Goal: Information Seeking & Learning: Check status

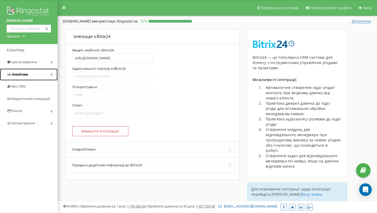
click at [44, 73] on link "Аналiтика" at bounding box center [29, 74] width 58 height 12
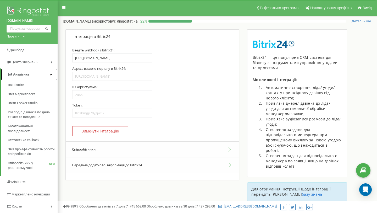
click at [20, 74] on span "Аналiтика" at bounding box center [21, 74] width 16 height 4
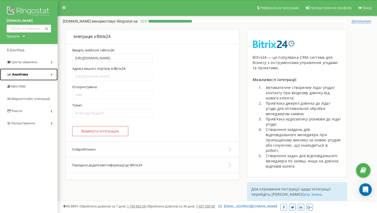
click at [20, 74] on span "Аналiтика" at bounding box center [20, 74] width 16 height 4
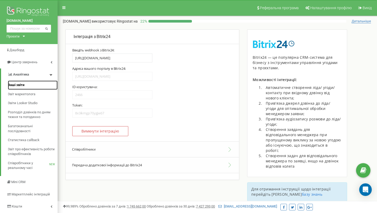
click at [21, 85] on span "Ваші звіти" at bounding box center [16, 84] width 16 height 5
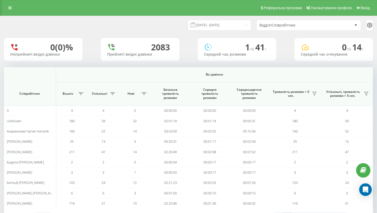
scroll to position [5, 0]
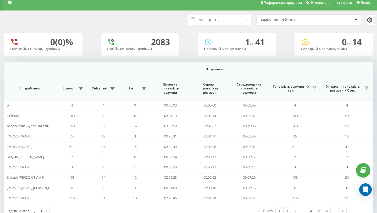
click at [279, 22] on div "Відділ/Співробітник" at bounding box center [290, 20] width 63 height 4
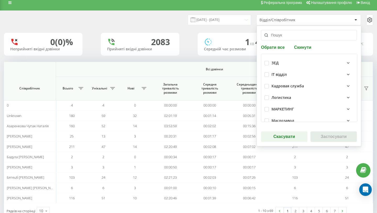
click at [276, 37] on input "text" at bounding box center [309, 35] width 96 height 10
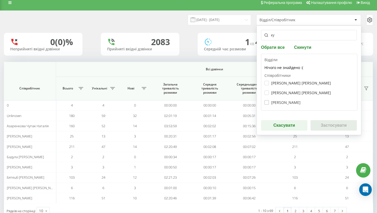
type input "ку"
click at [288, 102] on label "[PERSON_NAME]" at bounding box center [282, 102] width 36 height 4
checkbox input "true"
click at [322, 121] on button "Застосувати" at bounding box center [333, 125] width 46 height 10
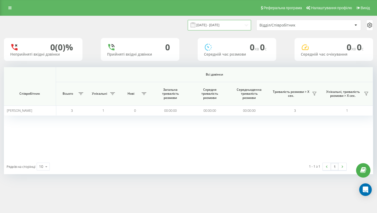
click at [241, 23] on input "[DATE] - [DATE]" at bounding box center [219, 25] width 63 height 10
click at [188, 156] on div "Всі дзвінки Співробітник Всього Унікальні Нові Загальна тривалість розмови Сере…" at bounding box center [188, 113] width 369 height 92
click at [80, 95] on icon at bounding box center [81, 93] width 5 height 3
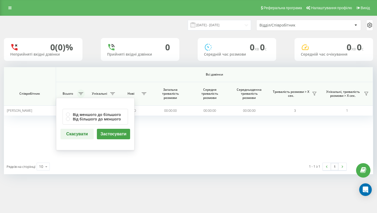
click at [80, 94] on icon at bounding box center [81, 93] width 5 height 3
click at [42, 133] on div "Всі дзвінки Співробітник Всього Від меншого до більшого Від більшого до меншого…" at bounding box center [188, 113] width 369 height 92
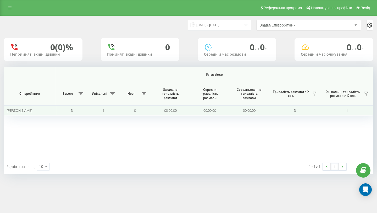
click at [35, 112] on div "[PERSON_NAME]" at bounding box center [30, 110] width 46 height 4
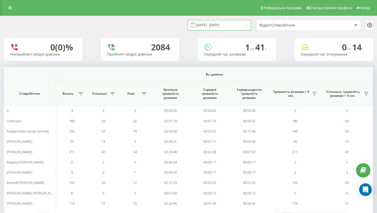
click at [244, 26] on input "[DATE] - [DATE]" at bounding box center [219, 25] width 63 height 10
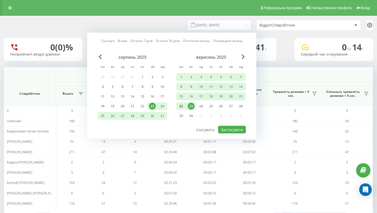
click at [181, 104] on div "22" at bounding box center [181, 106] width 7 height 7
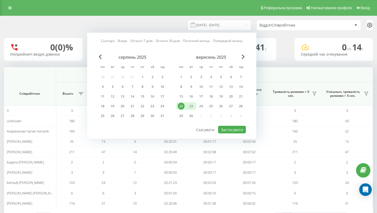
click at [193, 106] on div "23" at bounding box center [191, 106] width 7 height 7
click at [230, 129] on button "Застосувати" at bounding box center [232, 130] width 28 height 8
type input "[DATE] - [DATE]"
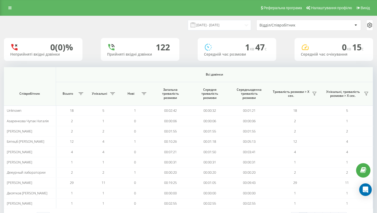
scroll to position [21, 0]
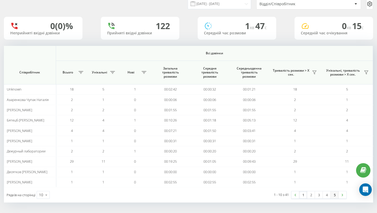
click at [335, 197] on link "5" at bounding box center [335, 194] width 8 height 7
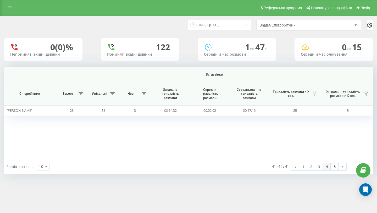
click at [327, 168] on link "4" at bounding box center [327, 166] width 8 height 7
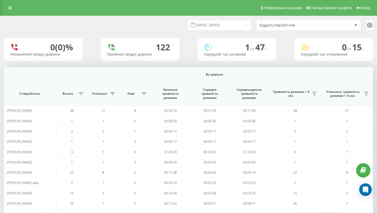
scroll to position [21, 0]
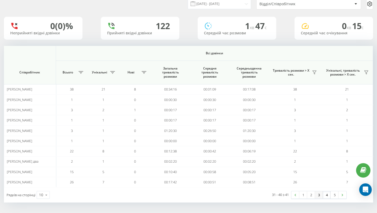
click at [319, 197] on link "3" at bounding box center [319, 194] width 8 height 7
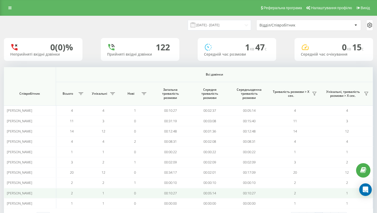
scroll to position [21, 0]
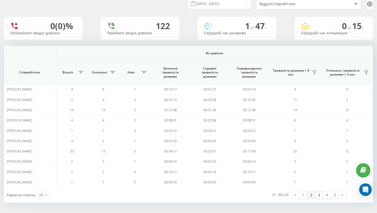
click at [309, 195] on link "2" at bounding box center [311, 194] width 8 height 7
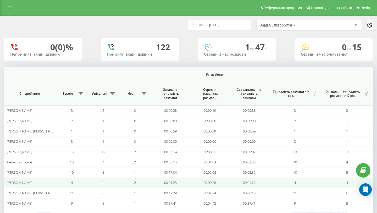
scroll to position [21, 0]
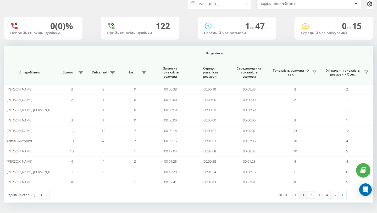
click at [304, 197] on link "1" at bounding box center [303, 194] width 8 height 7
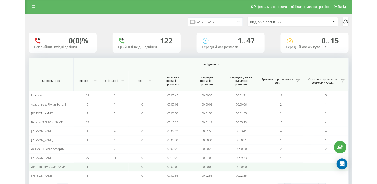
scroll to position [21, 0]
